Goal: Information Seeking & Learning: Learn about a topic

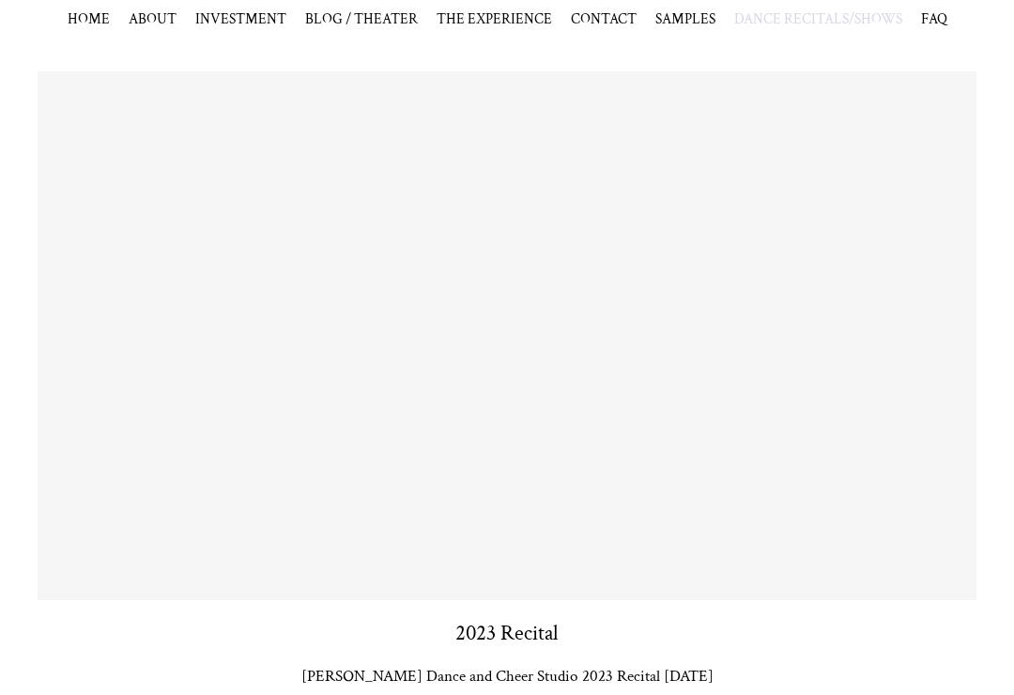
scroll to position [1709, 0]
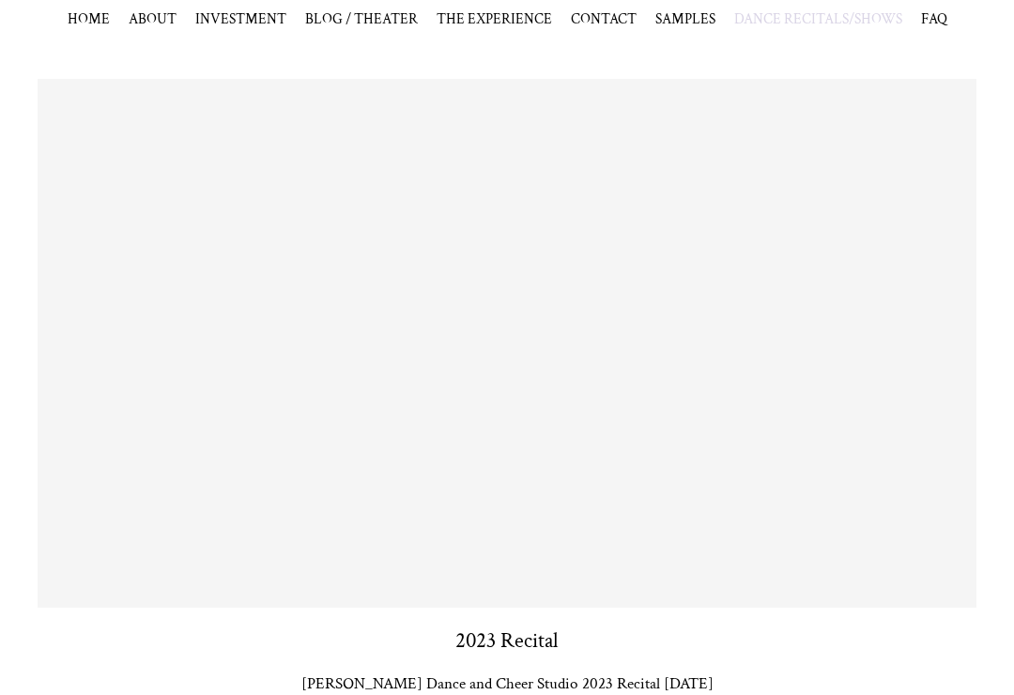
click at [74, 614] on div "2023 Recital [PERSON_NAME] Dance and Cheer Studio 2023 Recital [DATE]" at bounding box center [507, 387] width 939 height 615
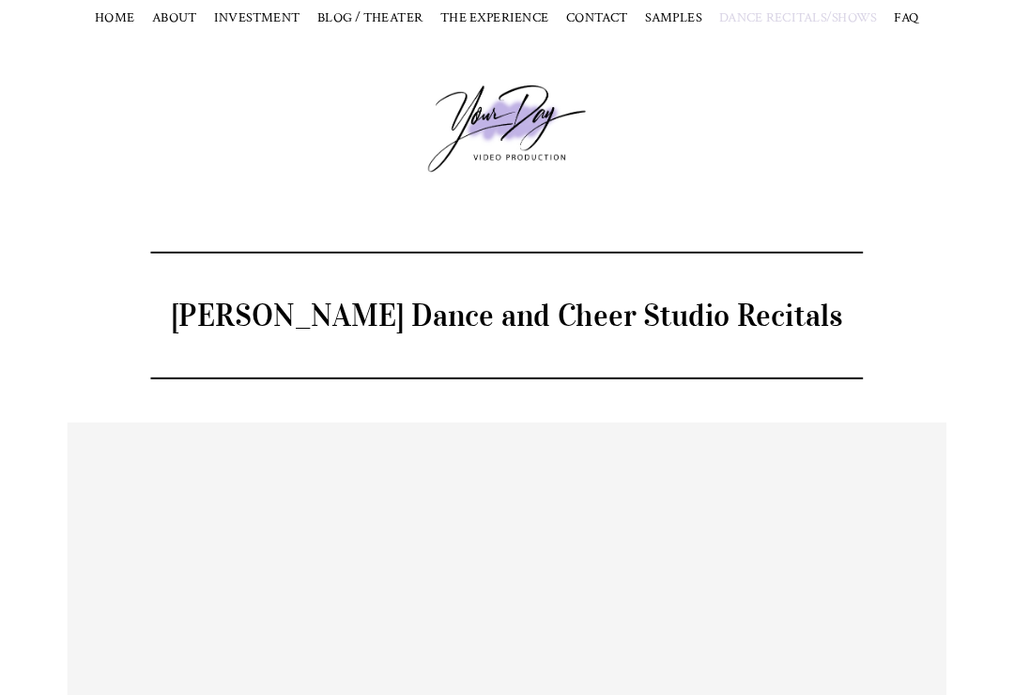
scroll to position [1614, 0]
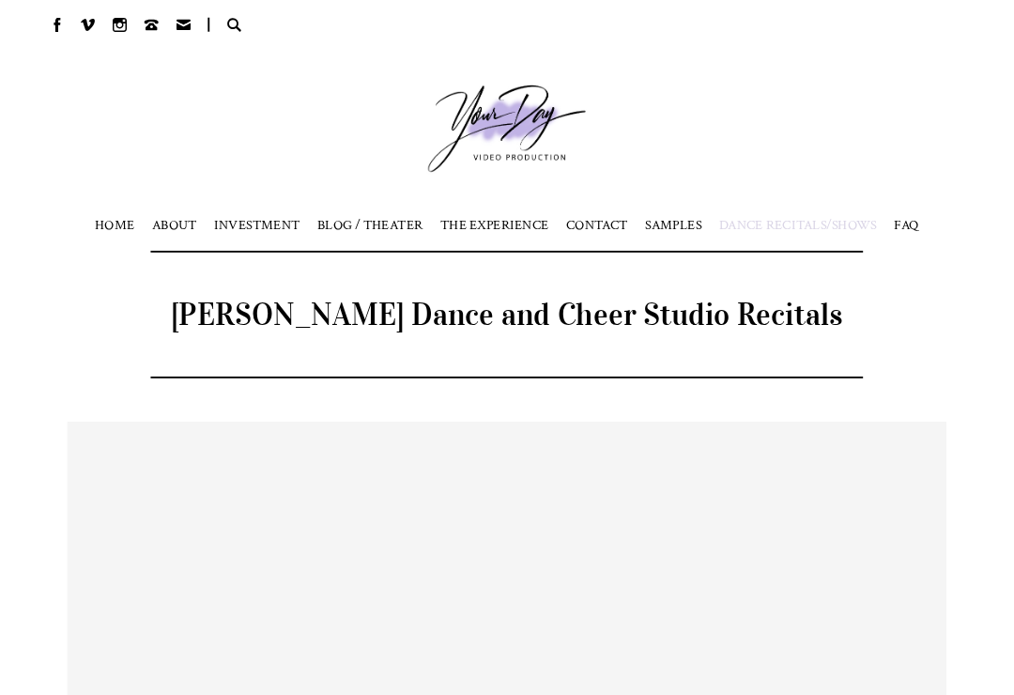
scroll to position [1038, 0]
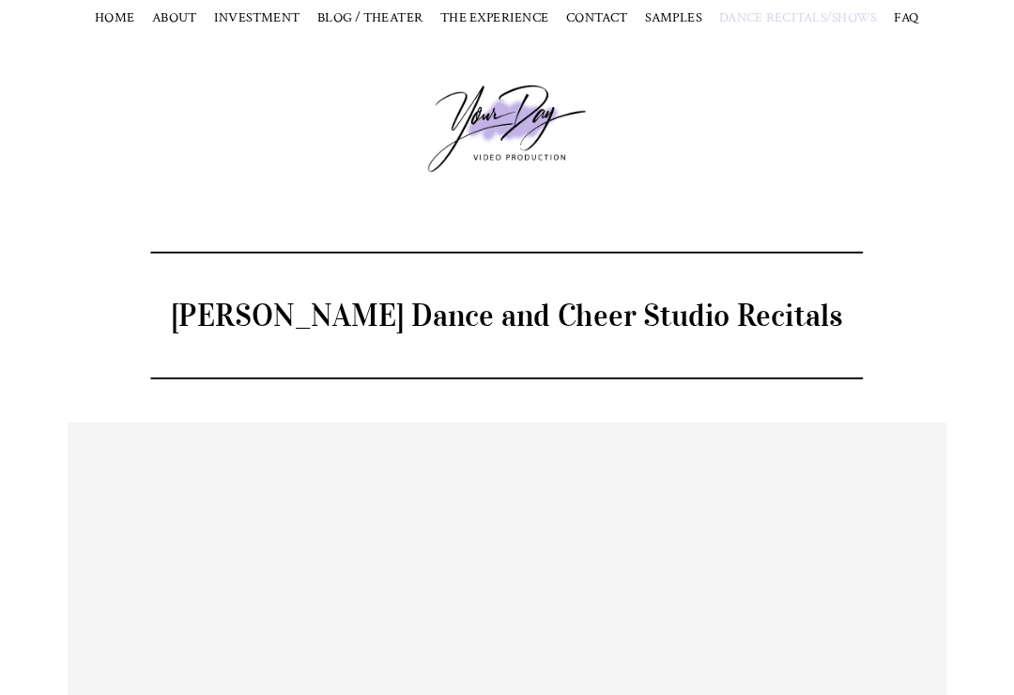
scroll to position [1054, 0]
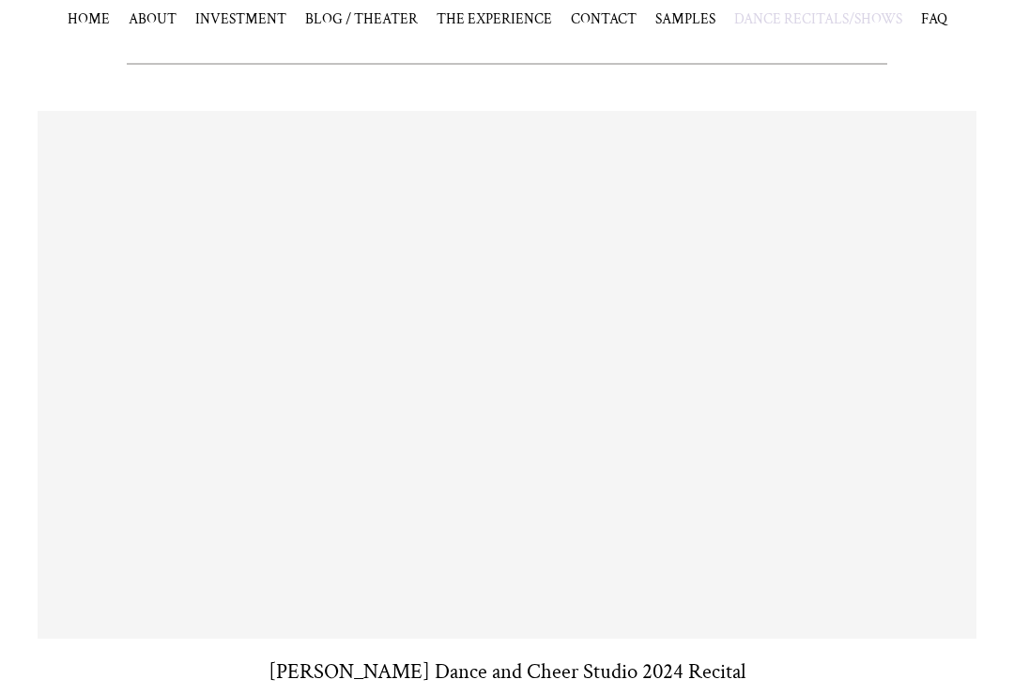
scroll to position [1009, 0]
click at [61, 653] on div "[PERSON_NAME] Dance and Cheer Studio 2024 Recital" at bounding box center [507, 399] width 939 height 576
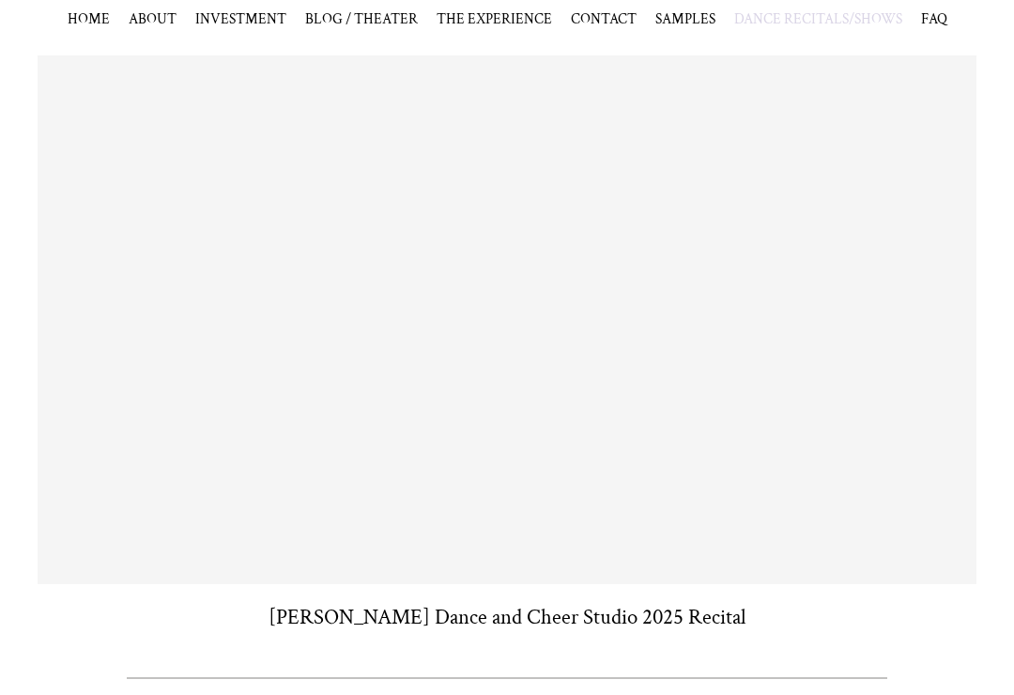
scroll to position [395, 0]
click at [83, 584] on div "[PERSON_NAME] Dance and Cheer Studio 2025 Recital" at bounding box center [507, 343] width 939 height 576
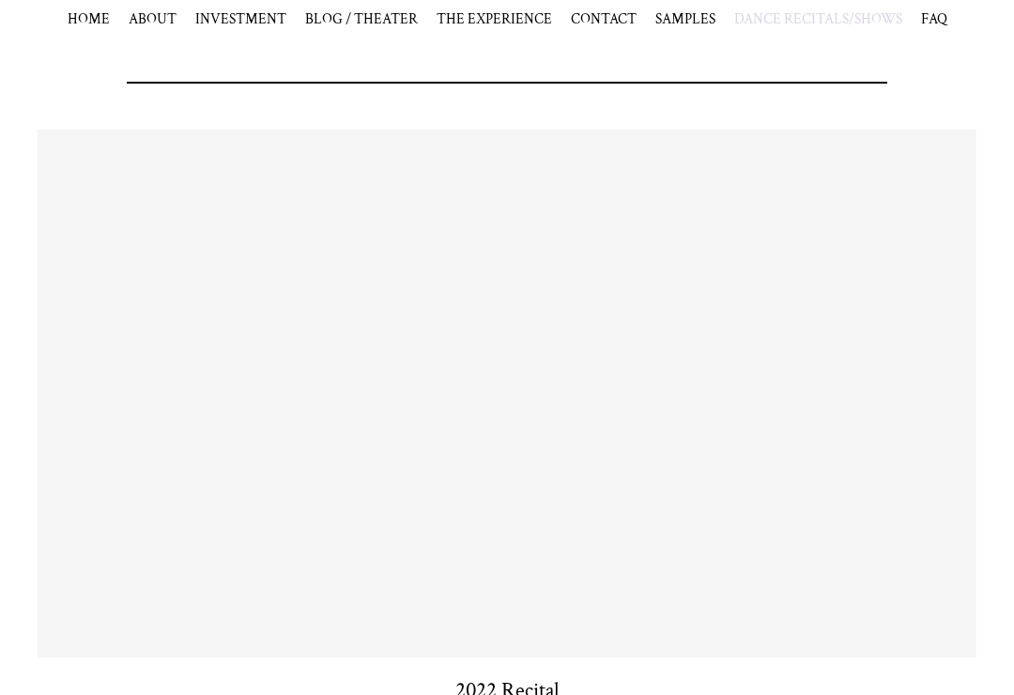
scroll to position [2368, 0]
